Goal: Task Accomplishment & Management: Manage account settings

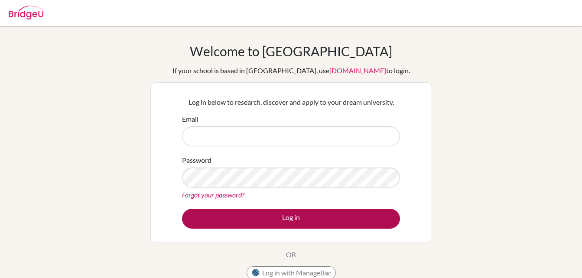
type input "[EMAIL_ADDRESS][DOMAIN_NAME]"
click at [296, 217] on button "Log in" at bounding box center [291, 219] width 218 height 20
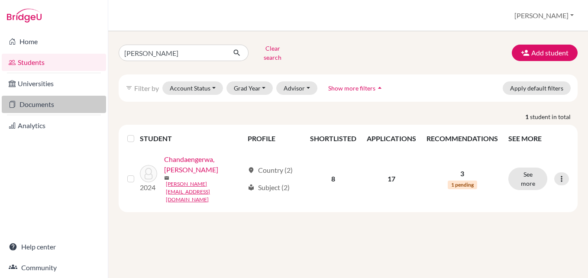
click at [43, 101] on link "Documents" at bounding box center [54, 104] width 104 height 17
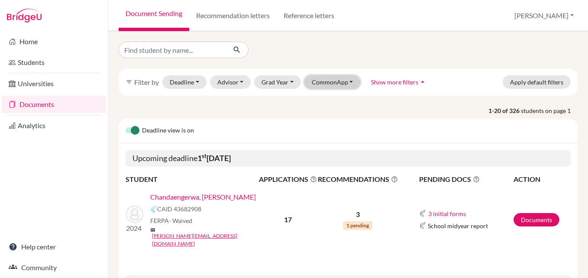
click at [350, 82] on button "CommonApp" at bounding box center [333, 81] width 56 height 13
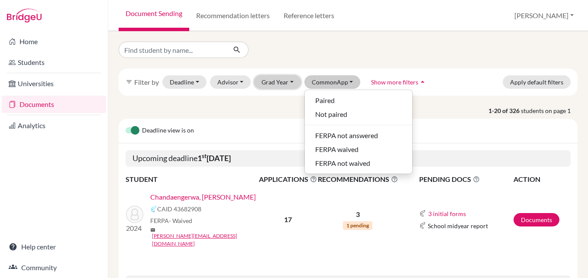
click at [291, 81] on button "Grad Year" at bounding box center [277, 81] width 47 height 13
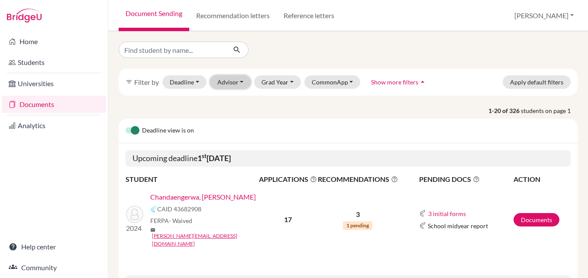
click at [241, 81] on button "Advisor" at bounding box center [230, 81] width 41 height 13
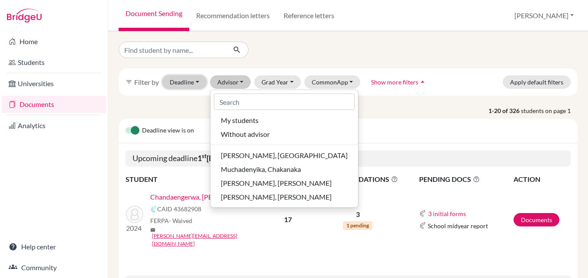
click at [198, 82] on button "Deadline - Select a date range Or double click for a single date selection Toda…" at bounding box center [184, 81] width 44 height 13
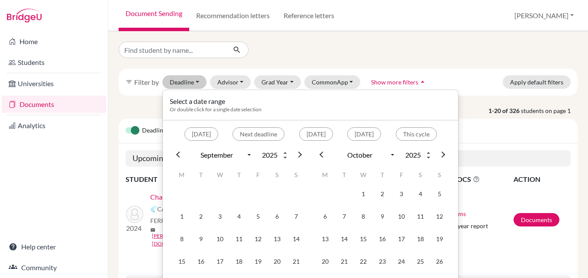
click at [573, 108] on p "1-20 of 326 students on page 1" at bounding box center [348, 110] width 472 height 9
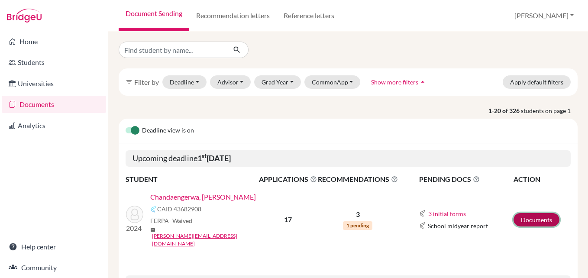
click at [532, 213] on link "Documents" at bounding box center [537, 219] width 46 height 13
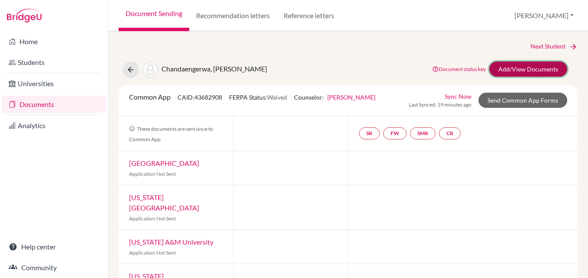
click at [517, 71] on link "Add/View Documents" at bounding box center [529, 69] width 78 height 15
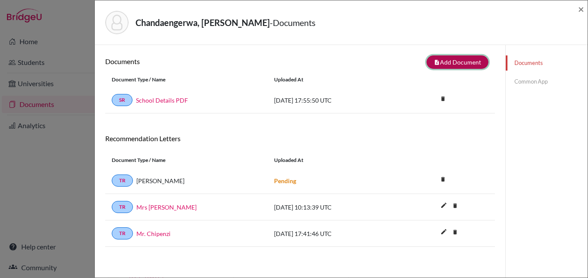
click at [447, 59] on button "note_add Add Document" at bounding box center [458, 61] width 62 height 13
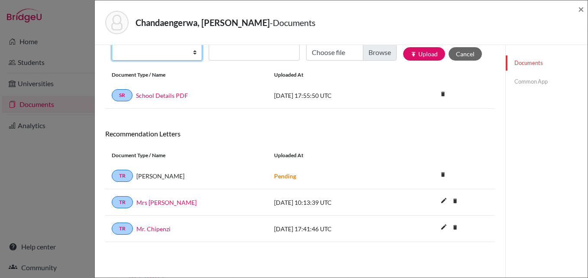
scroll to position [45, 0]
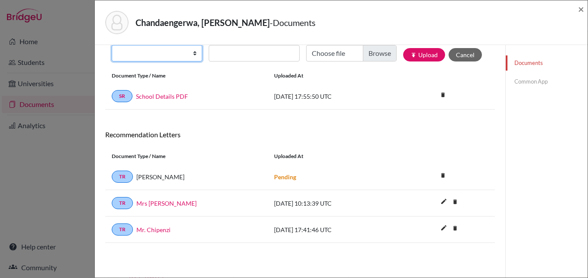
click at [193, 54] on select "Change explanation for Common App reports Counselor recommendation Internationa…" at bounding box center [157, 53] width 91 height 16
click at [112, 45] on select "Change explanation for Common App reports Counselor recommendation Internationa…" at bounding box center [157, 53] width 91 height 16
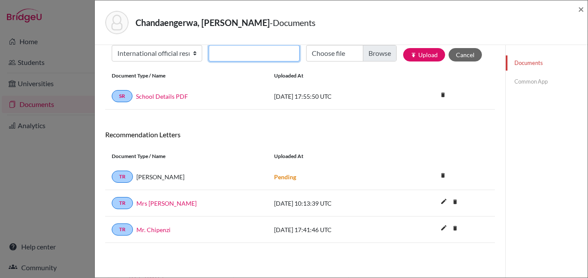
click at [282, 58] on input "Document name" at bounding box center [254, 53] width 91 height 16
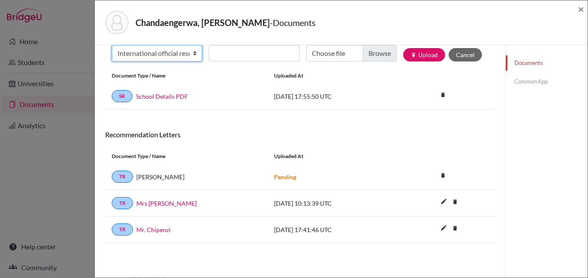
click at [193, 54] on select "Change explanation for Common App reports Counselor recommendation Internationa…" at bounding box center [157, 53] width 91 height 16
click at [194, 54] on select "Change explanation for Common App reports Counselor recommendation Internationa…" at bounding box center [157, 53] width 91 height 16
select select "4"
click at [112, 45] on select "Change explanation for Common App reports Counselor recommendation Internationa…" at bounding box center [157, 53] width 91 height 16
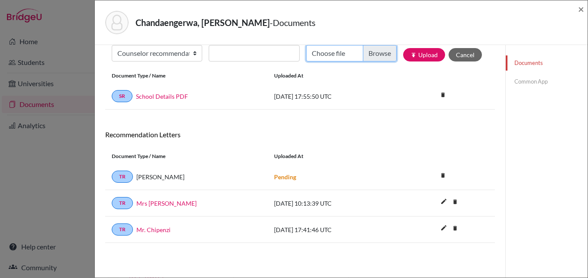
click at [368, 50] on input "Choose file" at bounding box center [351, 53] width 91 height 16
type input "C:\fakepath\Tanaka Counselor Recommendation letter.pdf"
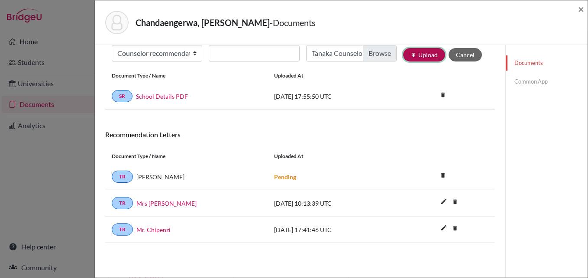
click at [414, 53] on button "publish Upload" at bounding box center [424, 54] width 42 height 13
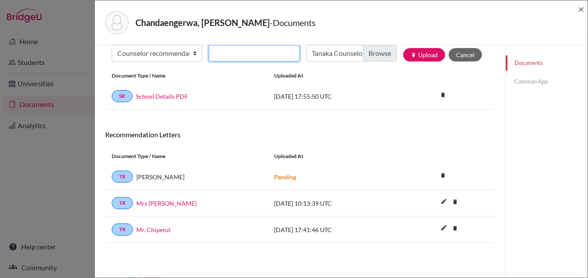
click at [212, 55] on input "Document name" at bounding box center [254, 53] width 91 height 16
type input "Mrs B. Dzikiti"
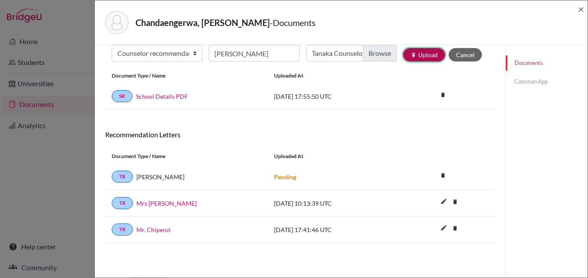
click at [416, 52] on button "publish Upload" at bounding box center [424, 54] width 42 height 13
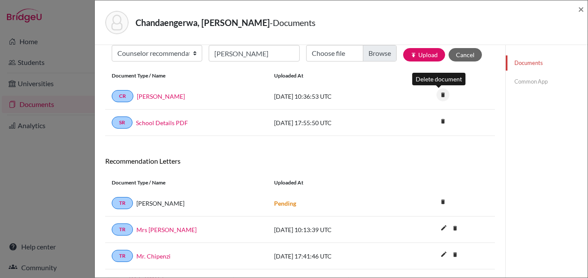
click at [439, 94] on icon "delete" at bounding box center [443, 94] width 13 height 13
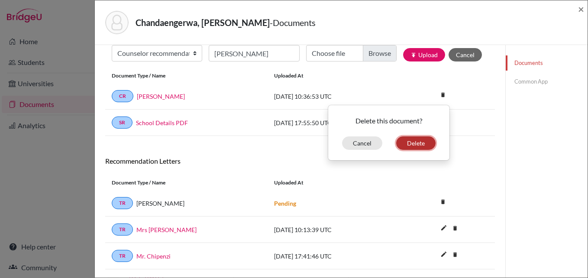
click at [404, 140] on button "Delete" at bounding box center [415, 142] width 39 height 13
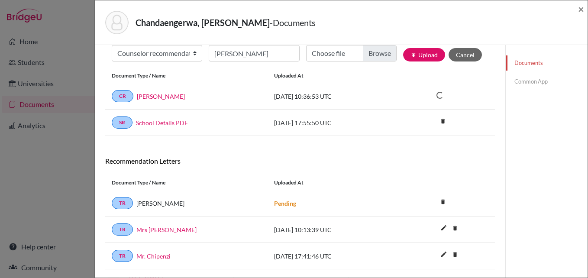
scroll to position [70, 0]
